Goal: Navigation & Orientation: Find specific page/section

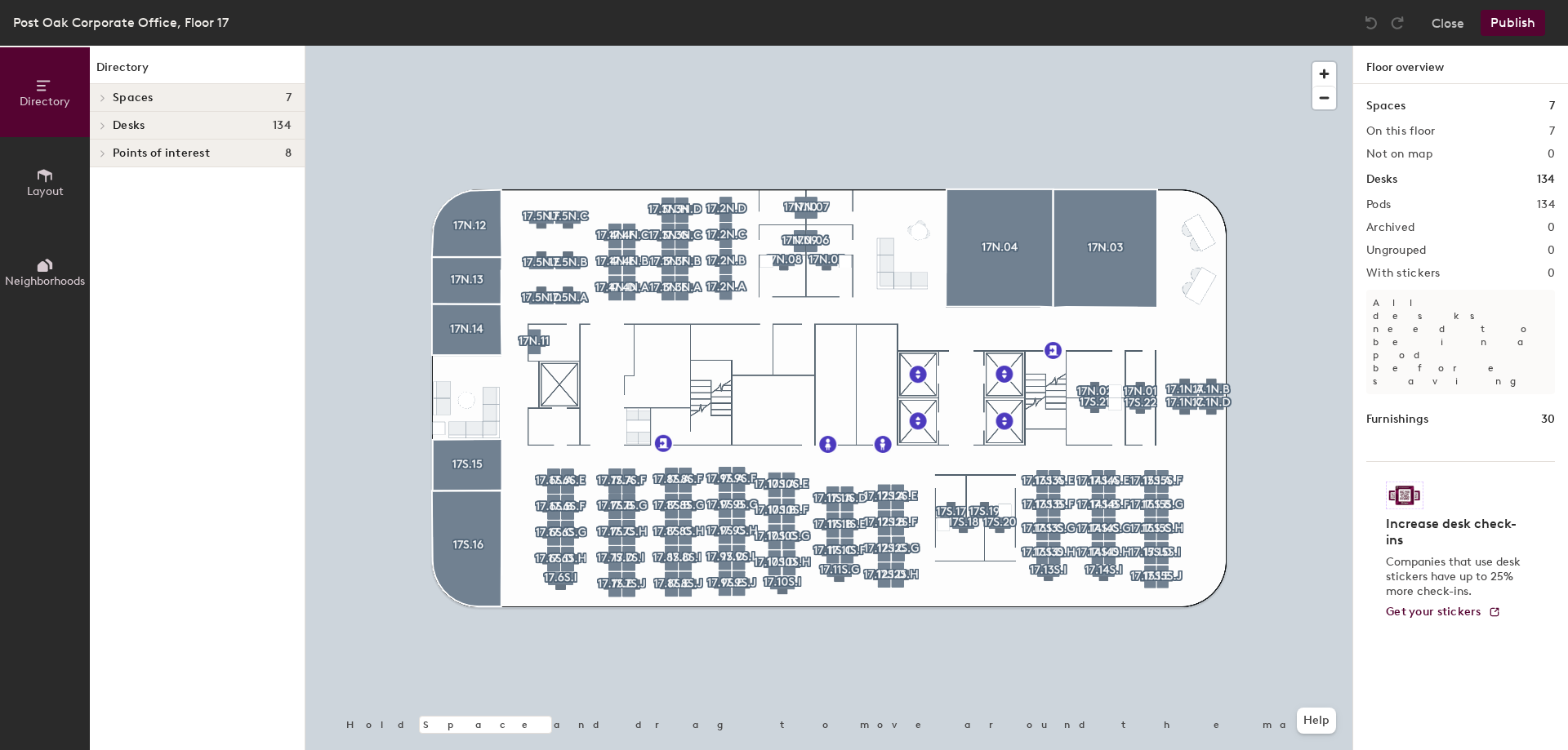
click at [104, 99] on icon at bounding box center [103, 99] width 7 height 8
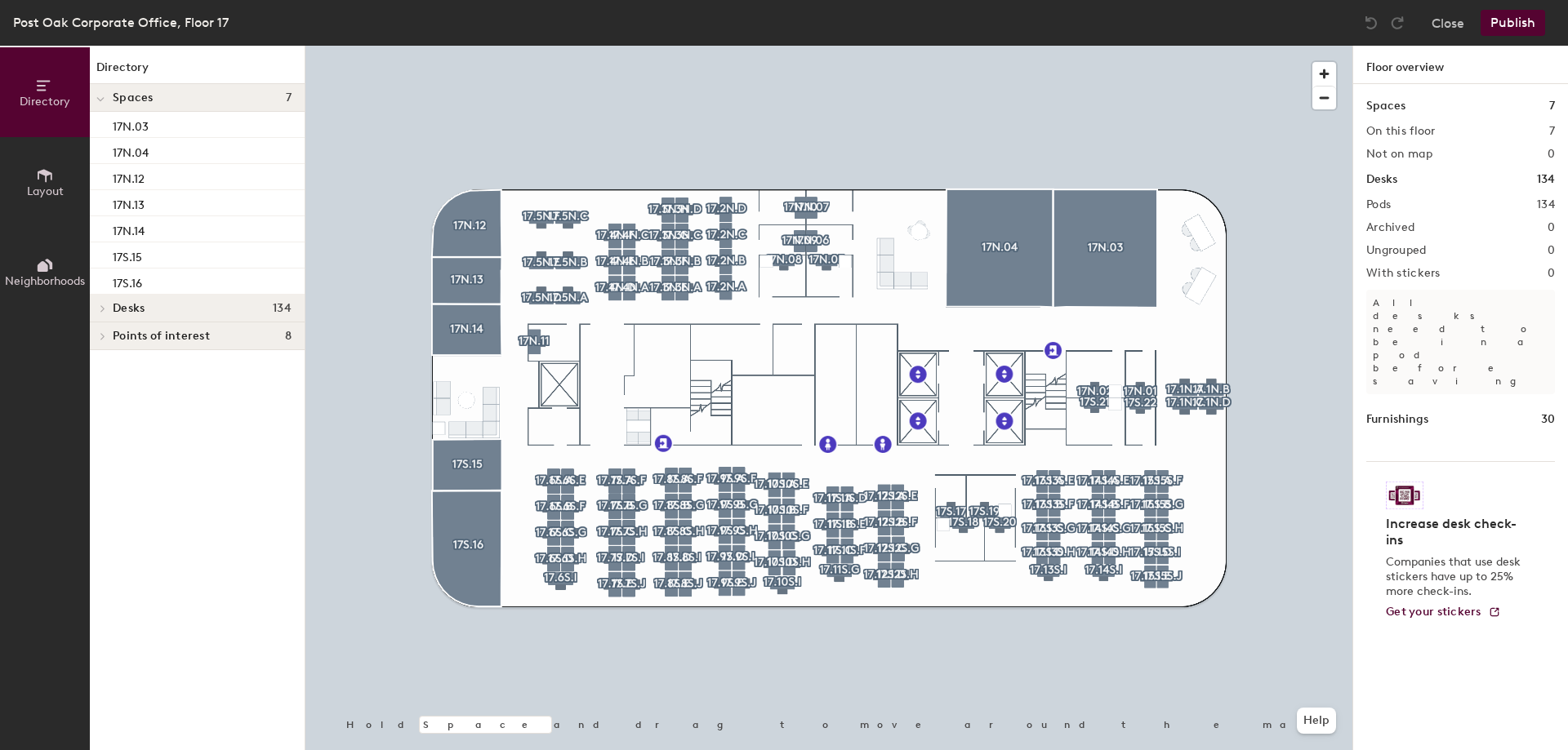
click at [97, 308] on span at bounding box center [102, 309] width 14 height 8
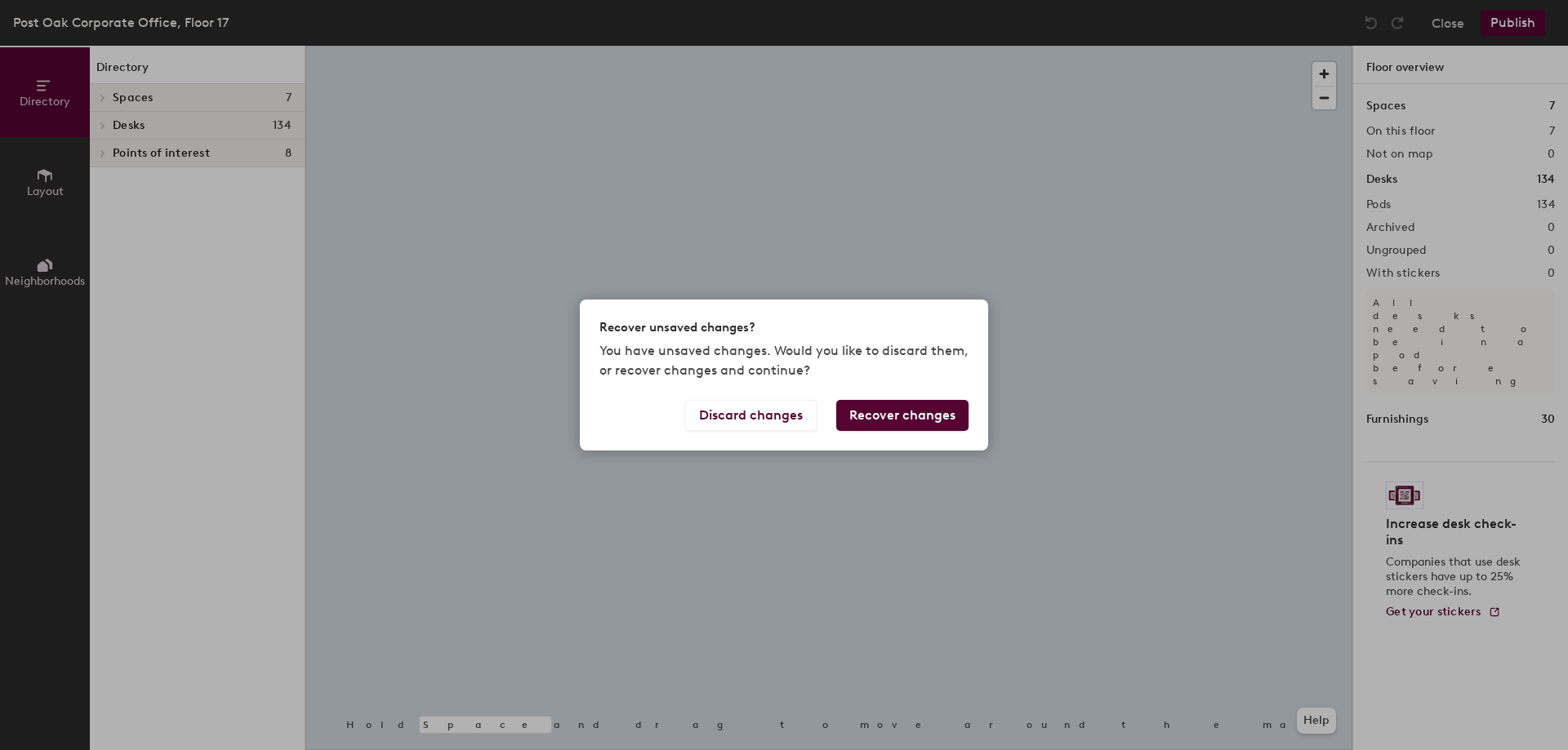
click at [106, 98] on div "Recover unsaved changes? You have unsaved changes. Would you like to discard th…" at bounding box center [784, 375] width 1568 height 750
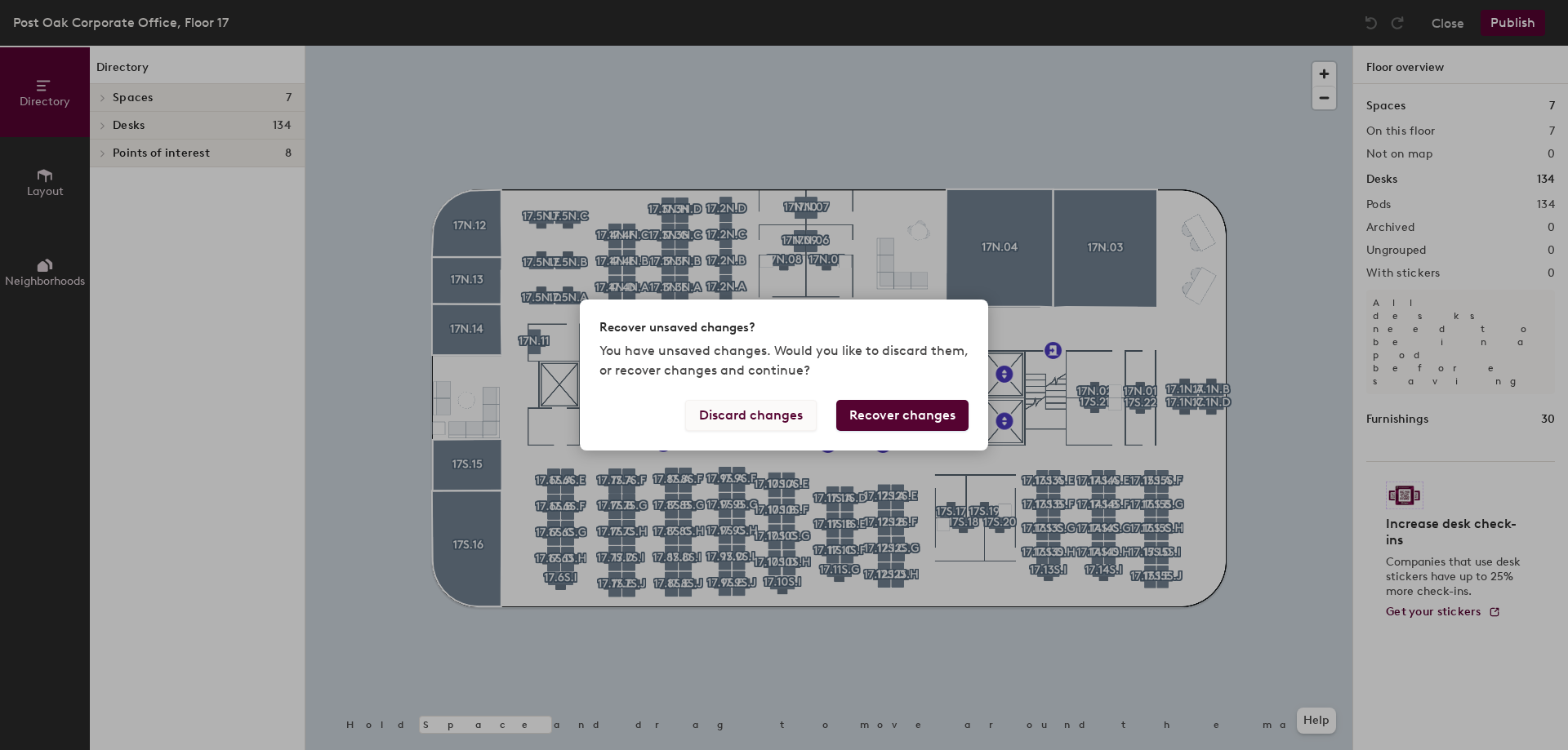
click at [749, 414] on button "Discard changes" at bounding box center [751, 415] width 132 height 31
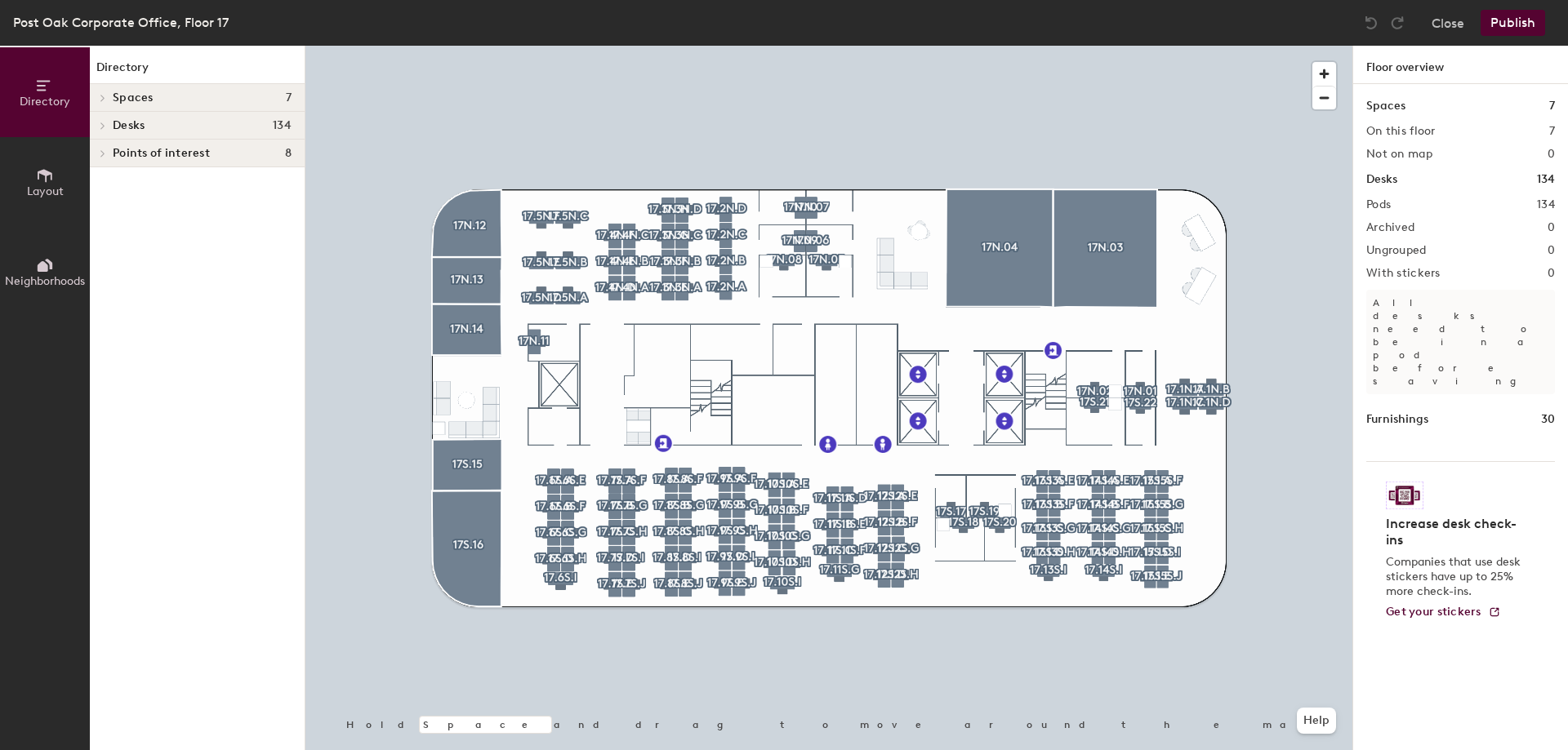
click at [99, 96] on icon at bounding box center [103, 99] width 7 height 8
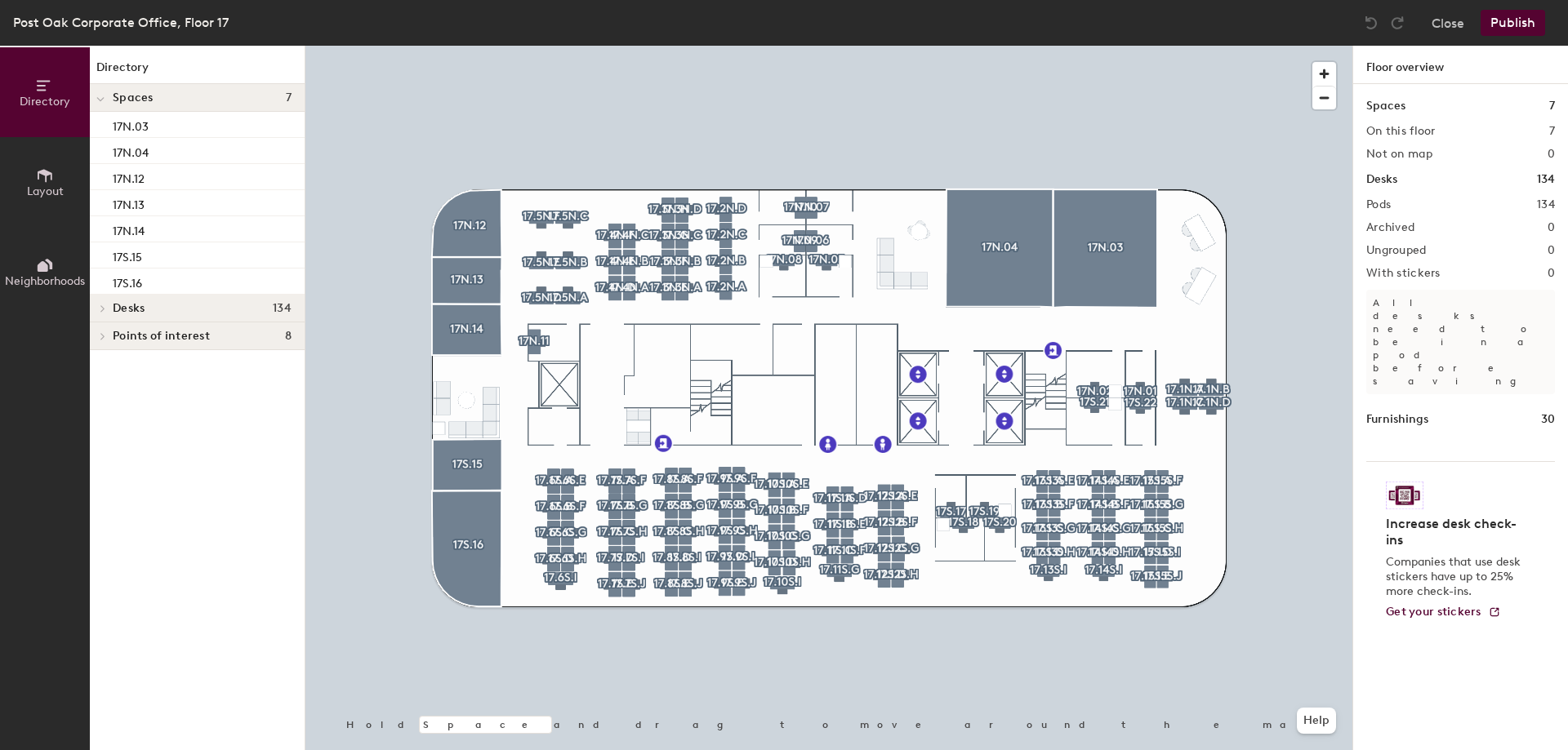
click at [105, 313] on div at bounding box center [100, 308] width 21 height 27
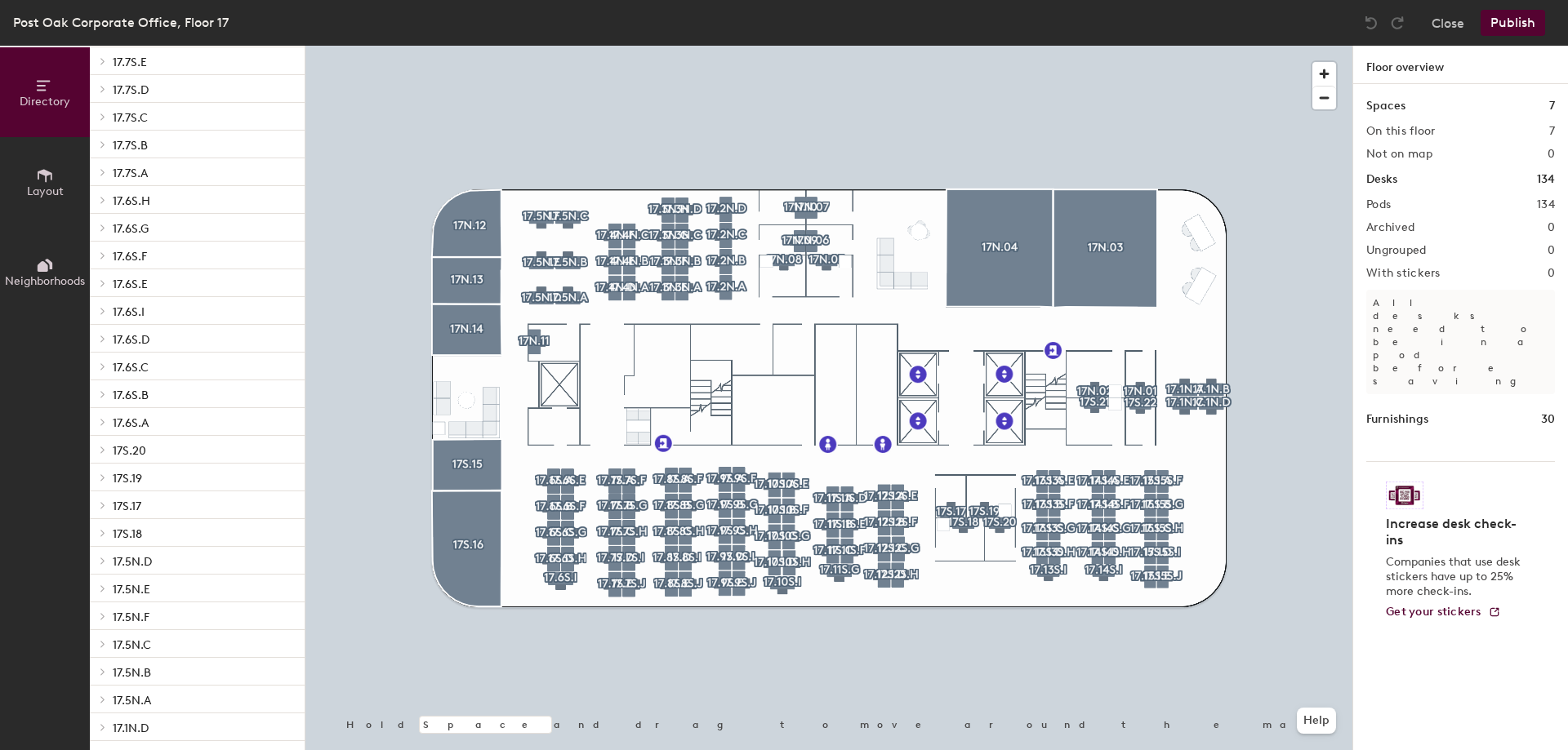
scroll to position [3333, 0]
click at [100, 723] on icon at bounding box center [103, 724] width 7 height 8
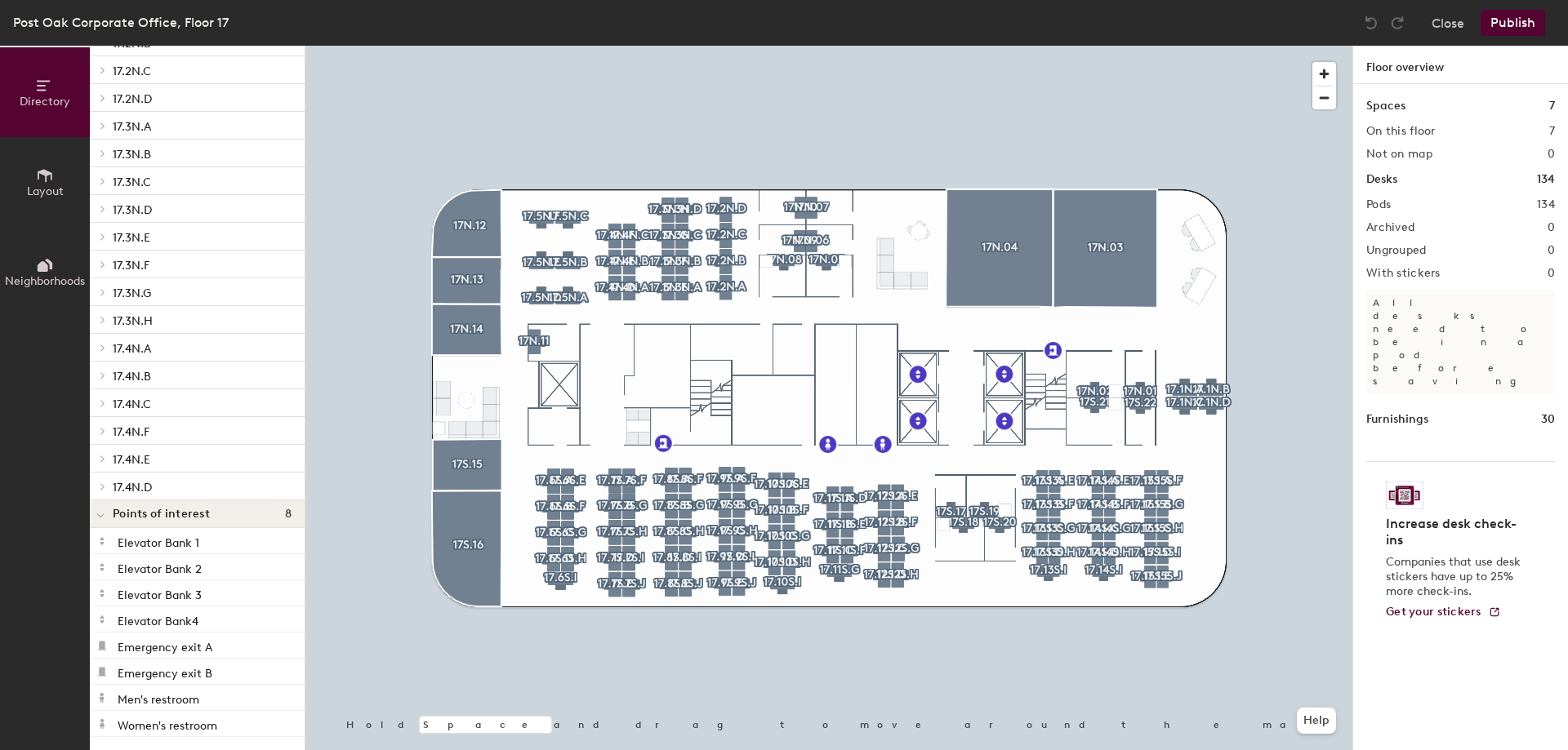
drag, startPoint x: 264, startPoint y: 745, endPoint x: 185, endPoint y: 389, distance: 364.7
click at [185, 389] on div "Directory Spaces 7 17N.03 17N.04 17N.12 17N.13 17N.14 17S.15 17S.16 Desks 134 1…" at bounding box center [197, 398] width 215 height 705
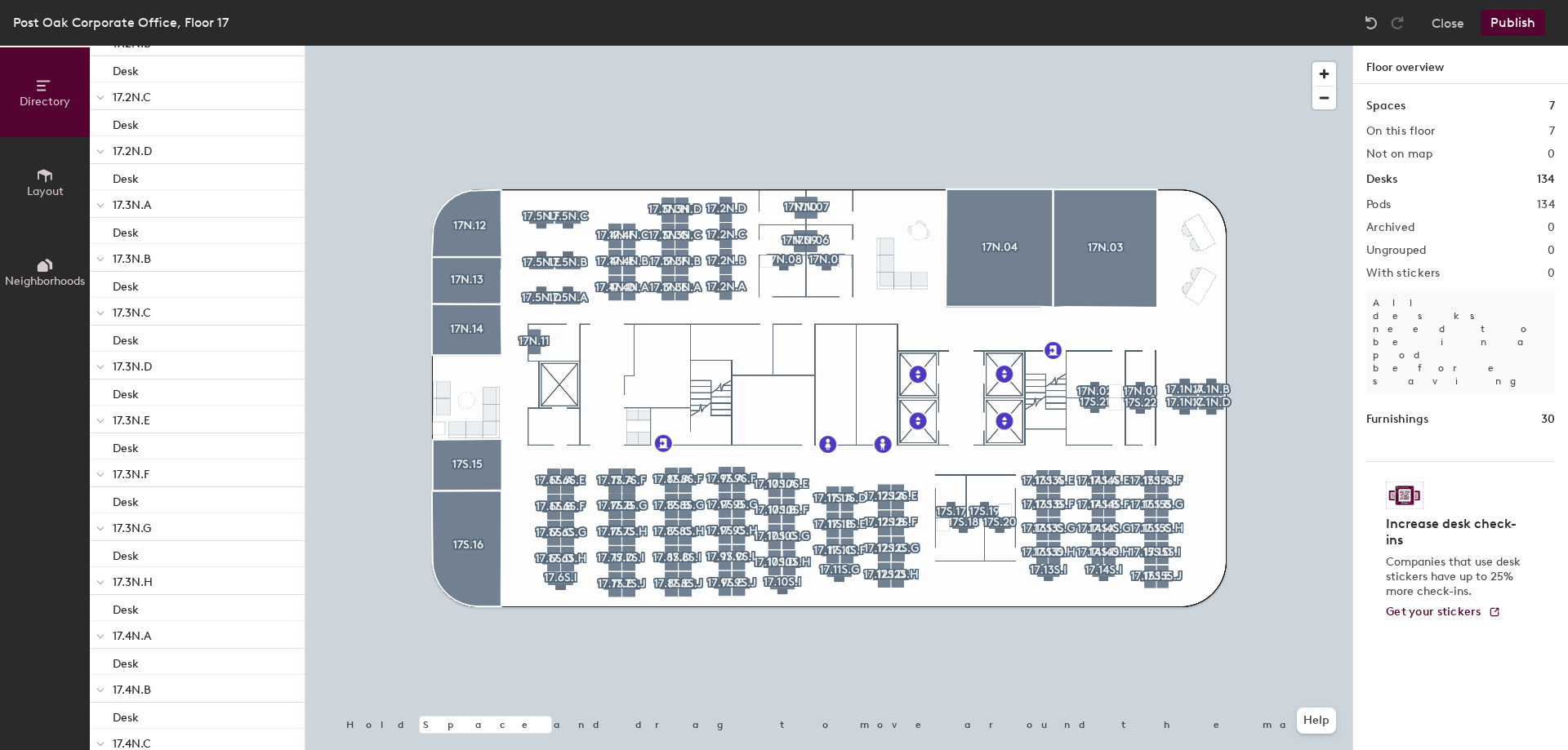
scroll to position [5983, 0]
drag, startPoint x: 91, startPoint y: 109, endPoint x: 293, endPoint y: 369, distance: 329.2
click at [293, 369] on div "Directory Spaces 7 17N.03 17N.04 17N.12 17N.13 17N.14 17S.15 17S.16 Desks 134 1…" at bounding box center [197, 398] width 215 height 705
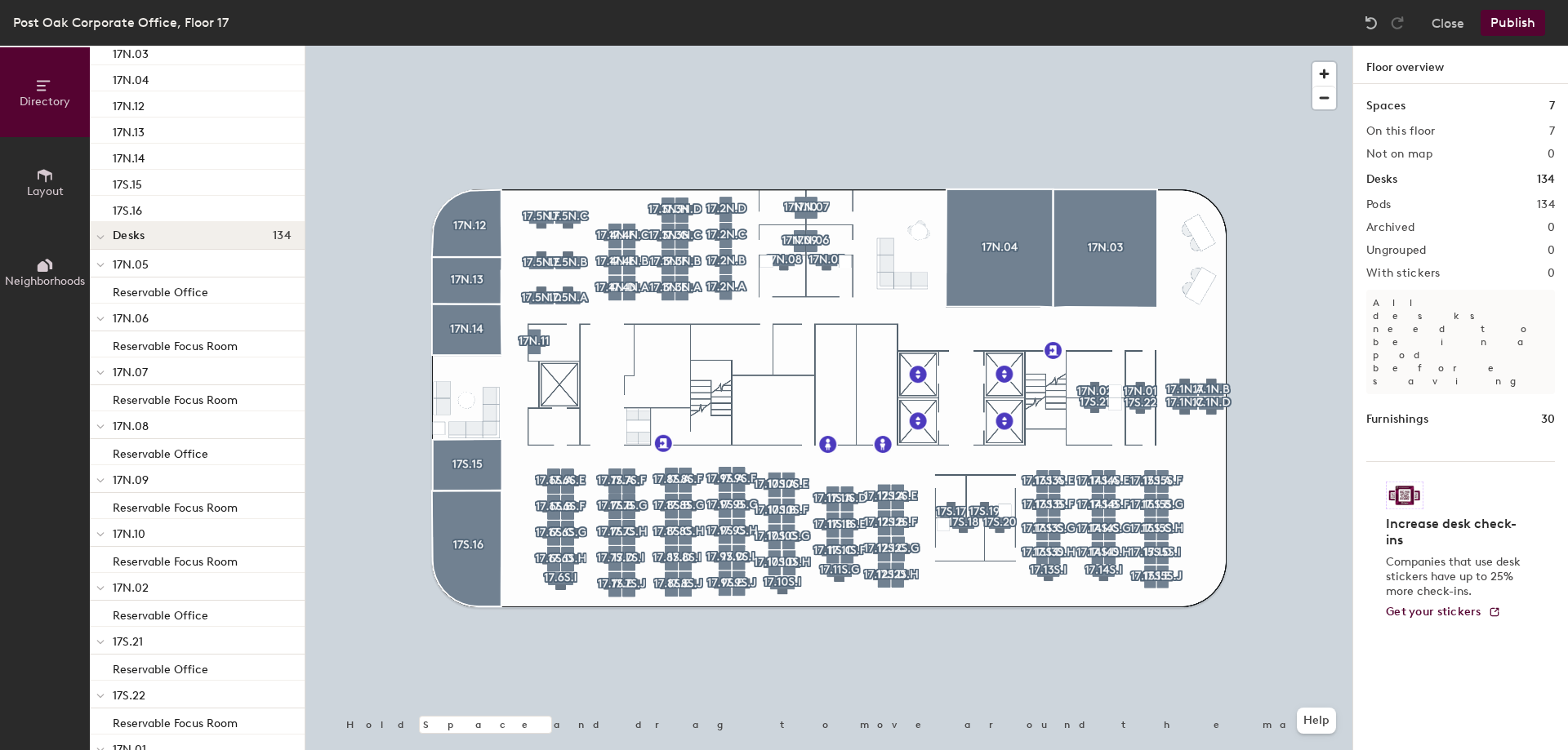
scroll to position [0, 0]
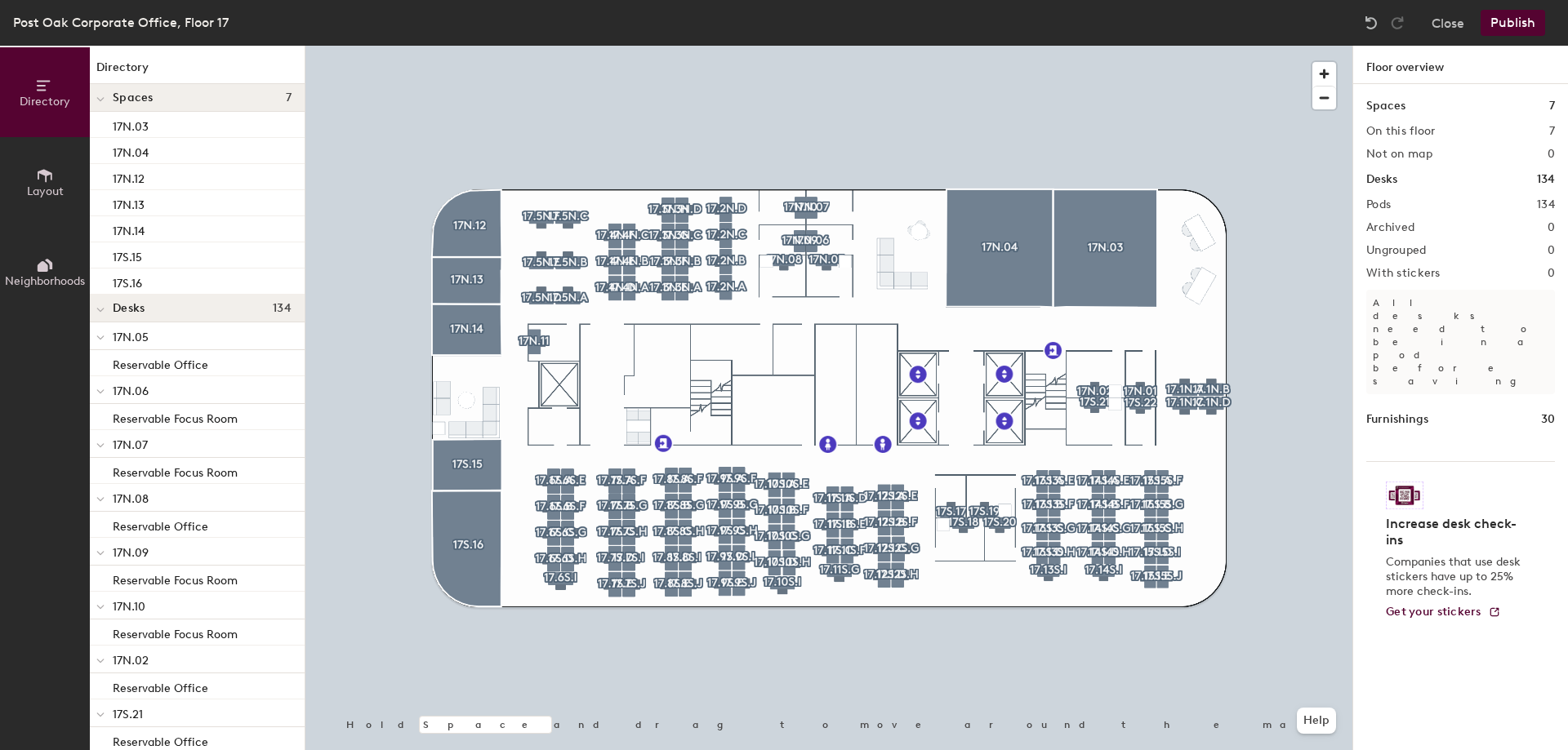
click at [1389, 180] on h1 "Desks" at bounding box center [1381, 179] width 31 height 18
click at [1414, 74] on h1 "Floor overview" at bounding box center [1460, 65] width 215 height 38
click at [1444, 28] on button "Close" at bounding box center [1447, 23] width 32 height 26
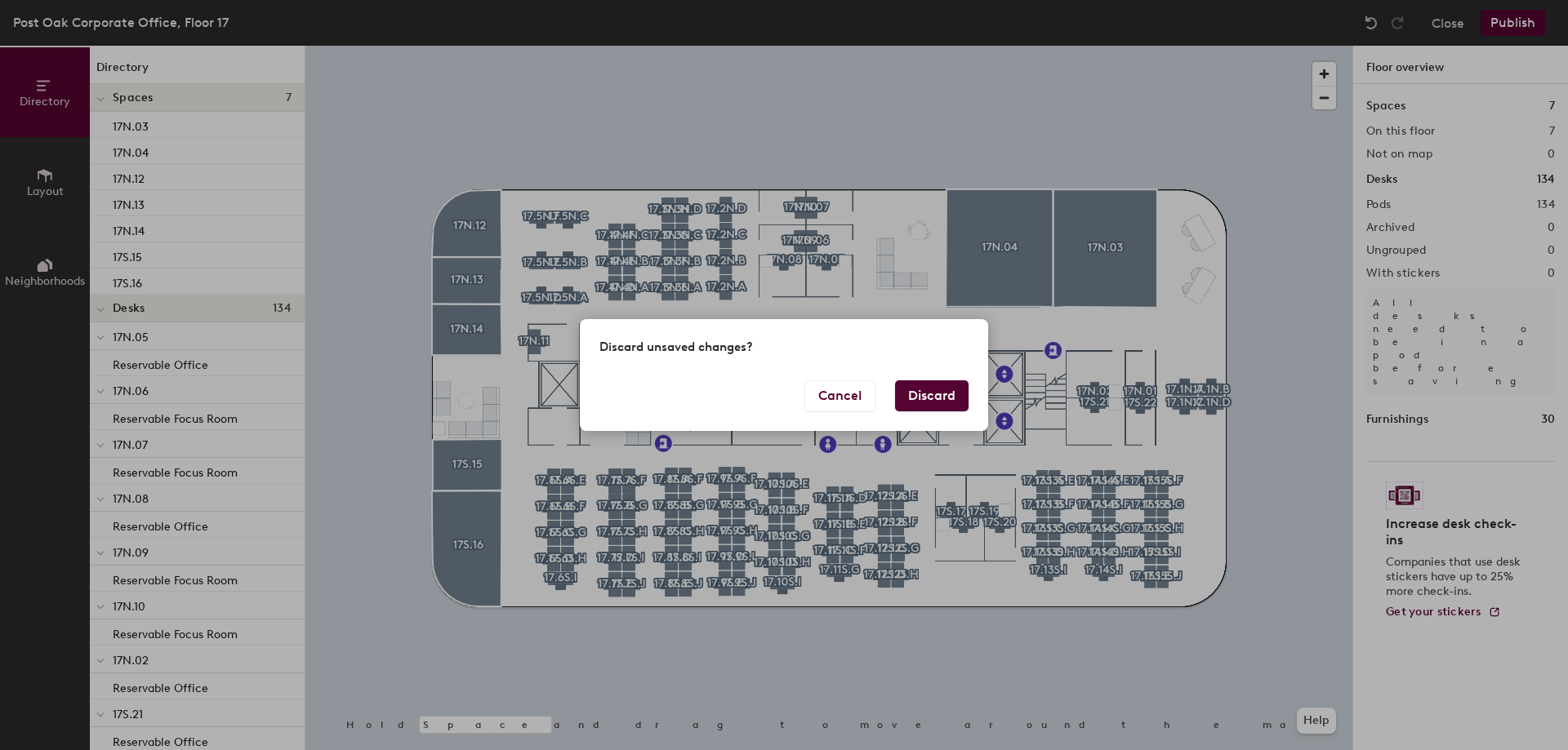
click at [927, 391] on button "Discard" at bounding box center [932, 396] width 74 height 31
